Goal: Task Accomplishment & Management: Manage account settings

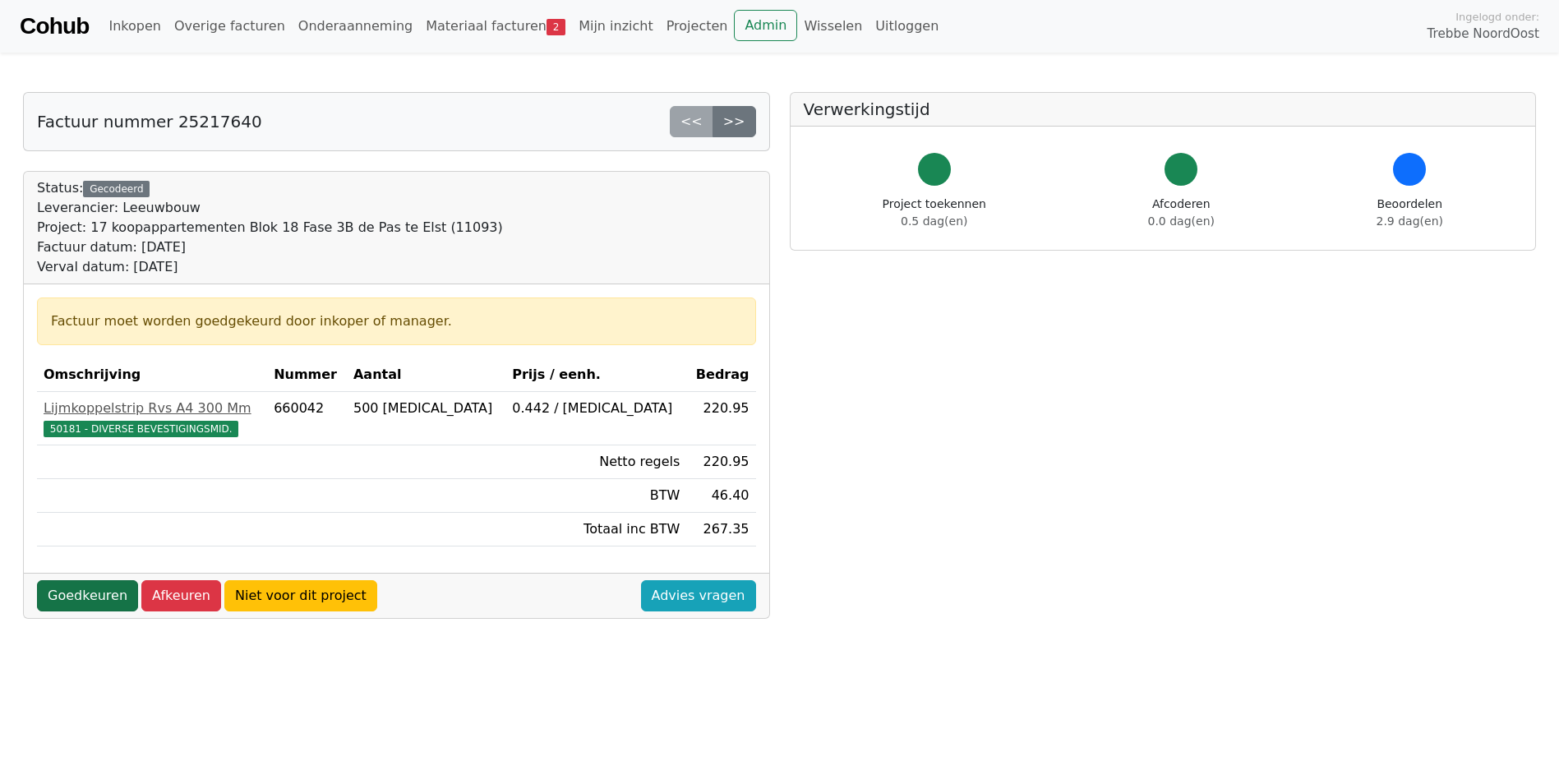
click at [102, 600] on link "Goedkeuren" at bounding box center [87, 595] width 101 height 32
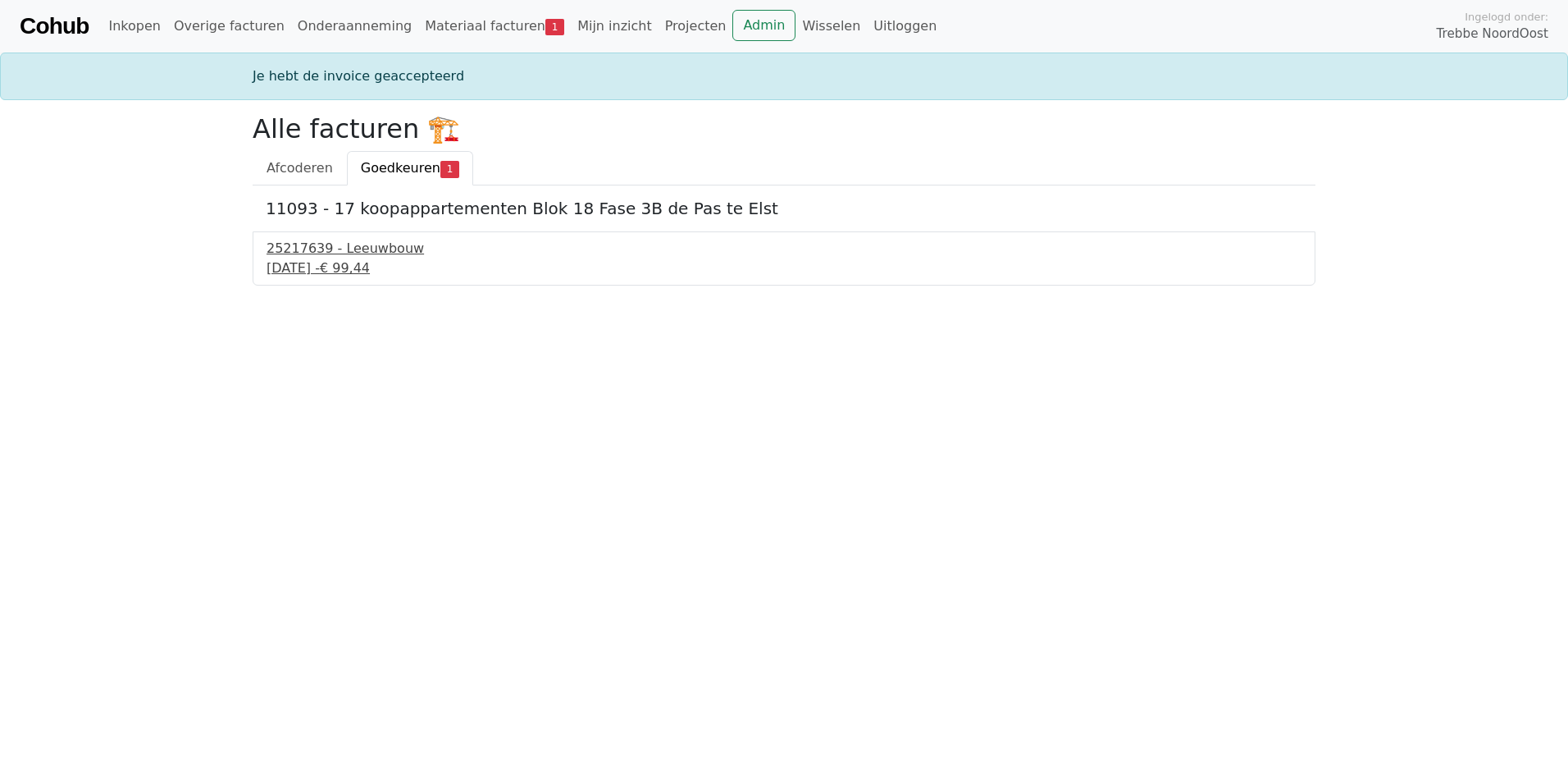
click at [364, 242] on div "25217639 - Leeuwbouw" at bounding box center [784, 248] width 1035 height 20
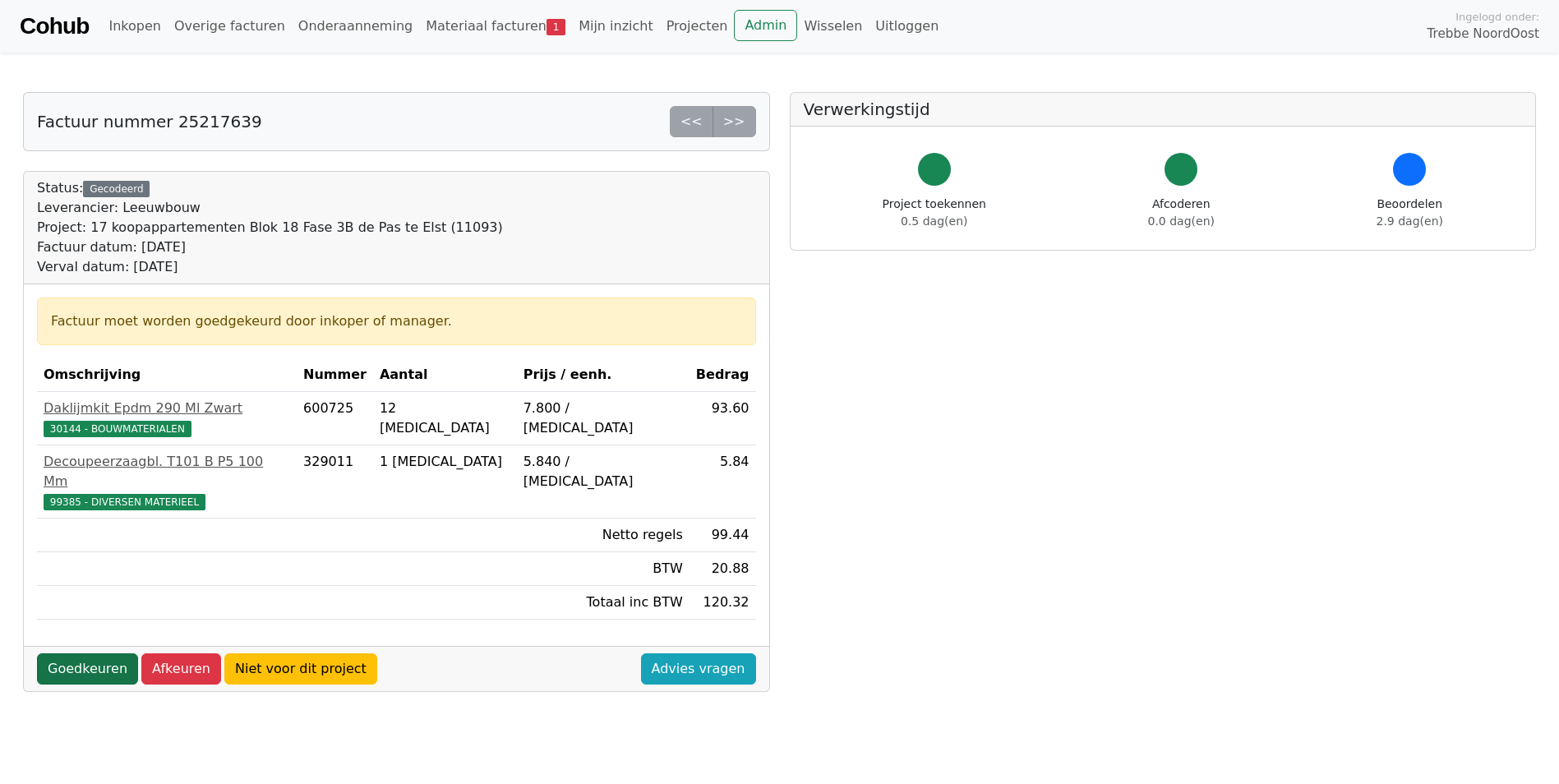
click at [93, 653] on link "Goedkeuren" at bounding box center [87, 669] width 101 height 32
